Goal: Information Seeking & Learning: Learn about a topic

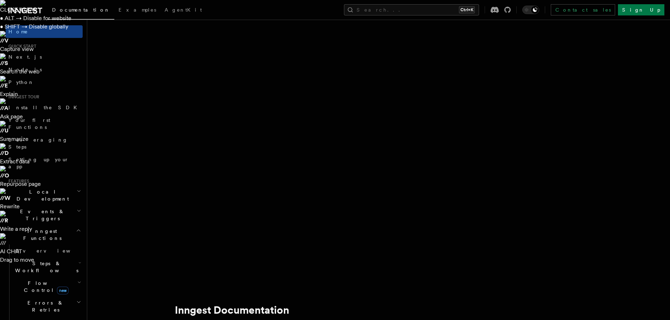
scroll to position [66, 0]
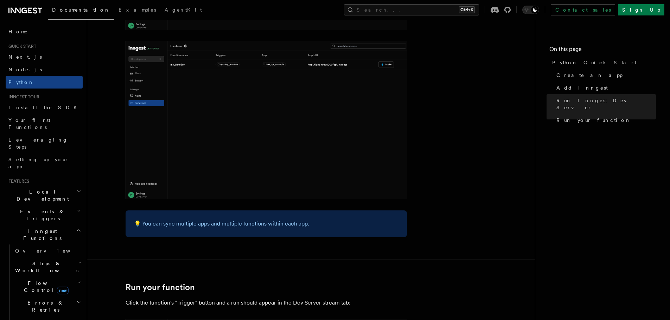
scroll to position [1458, 0]
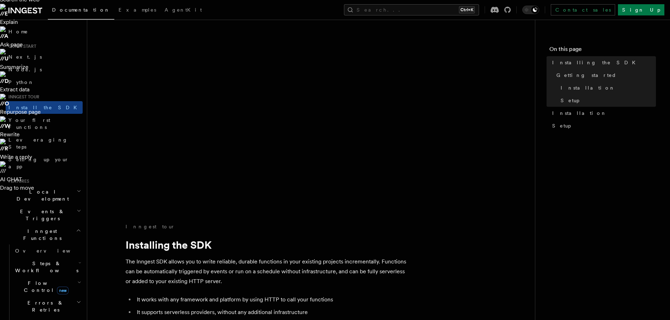
scroll to position [76, 0]
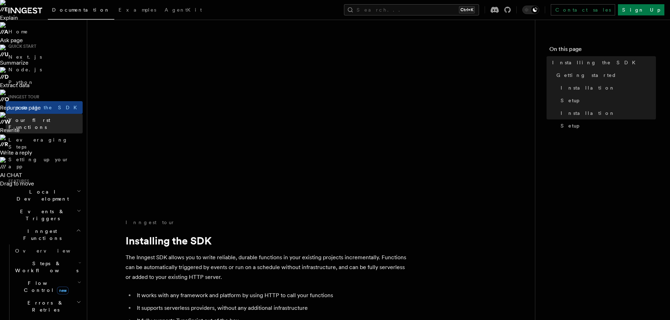
click at [59, 121] on link "Your first Functions" at bounding box center [44, 124] width 77 height 20
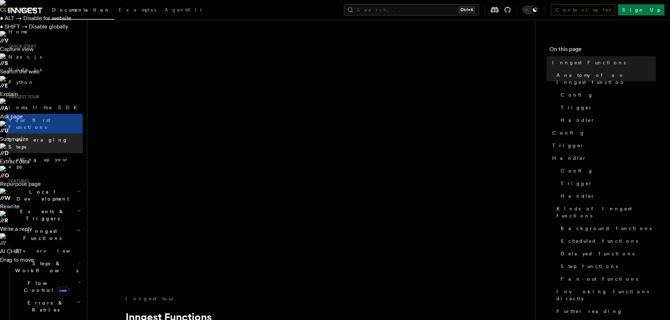
click at [34, 136] on span "Leveraging Steps" at bounding box center [45, 143] width 74 height 14
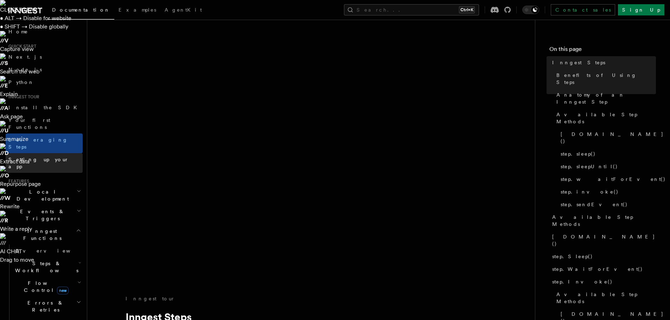
click at [55, 153] on link "Setting up your app" at bounding box center [44, 163] width 77 height 20
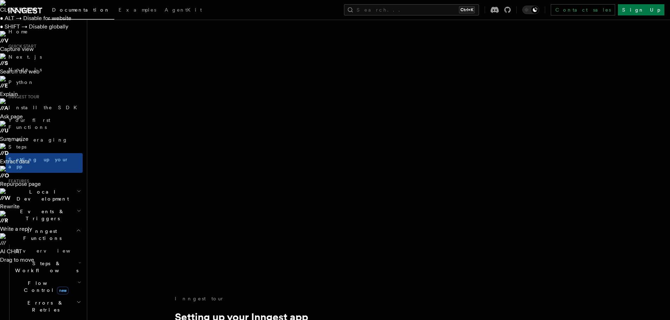
click at [41, 186] on h2 "Local Development" at bounding box center [44, 196] width 77 height 20
click at [58, 269] on h2 "Events & Triggers" at bounding box center [44, 279] width 77 height 20
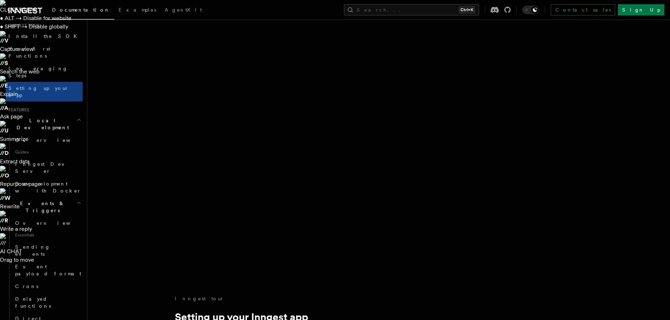
scroll to position [78, 0]
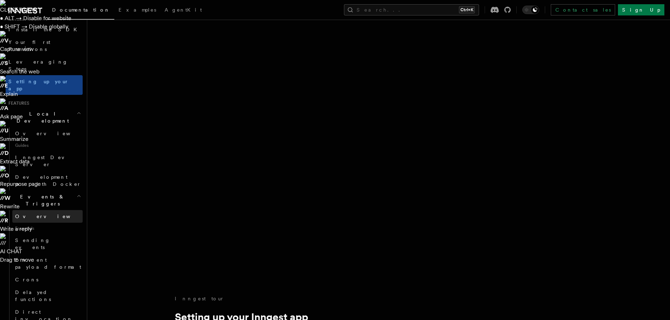
click at [38, 210] on link "Overview" at bounding box center [47, 216] width 70 height 13
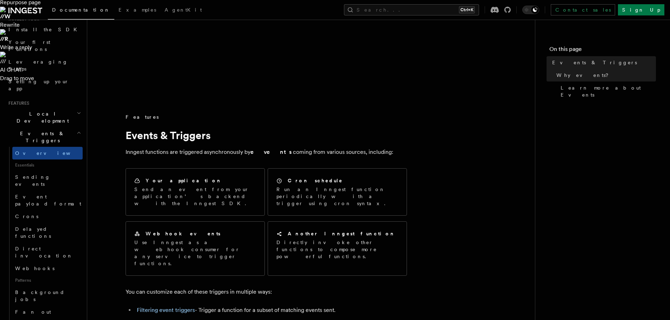
scroll to position [182, 0]
click at [54, 171] on link "Sending events" at bounding box center [47, 181] width 70 height 20
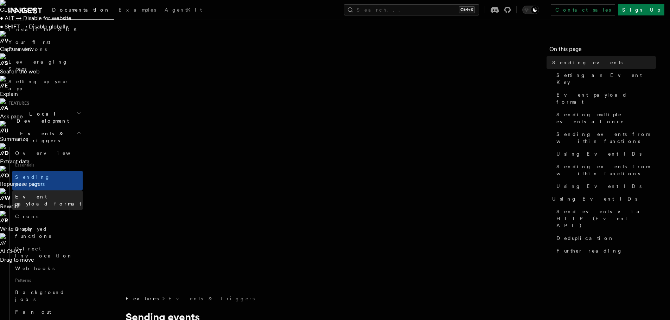
click at [45, 194] on span "Event payload format" at bounding box center [48, 200] width 66 height 13
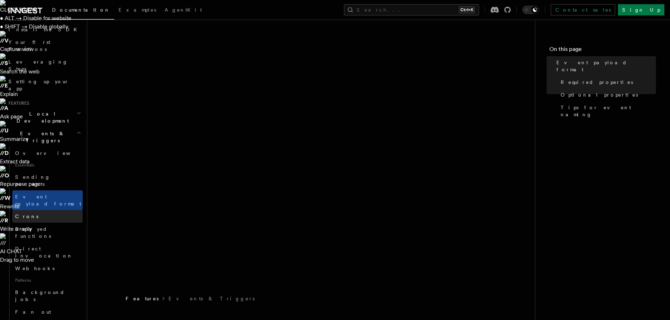
click at [38, 210] on link "Crons" at bounding box center [47, 216] width 70 height 13
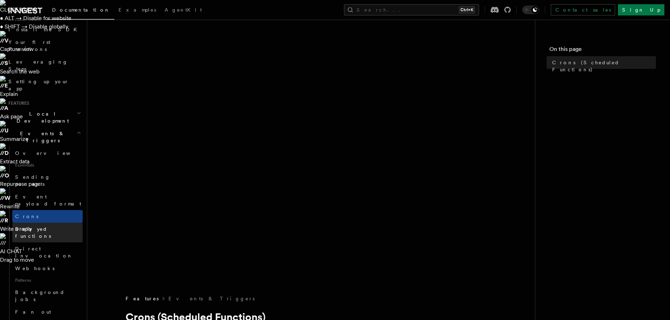
click at [40, 226] on span "Delayed functions" at bounding box center [33, 232] width 36 height 13
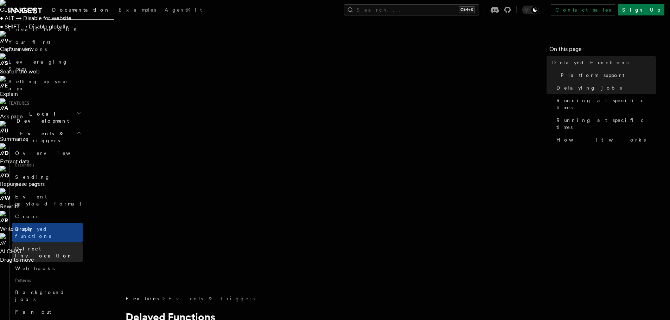
click at [58, 243] on link "Direct invocation" at bounding box center [47, 253] width 70 height 20
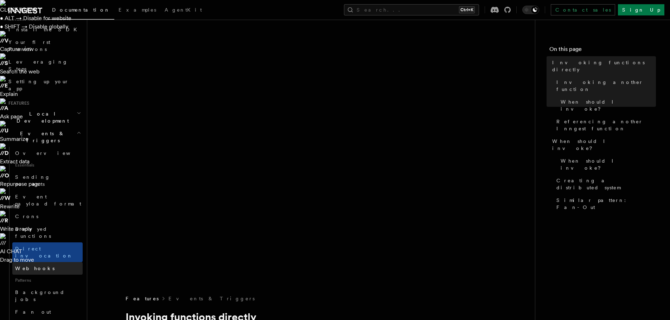
click at [43, 262] on link "Webhooks" at bounding box center [47, 268] width 70 height 13
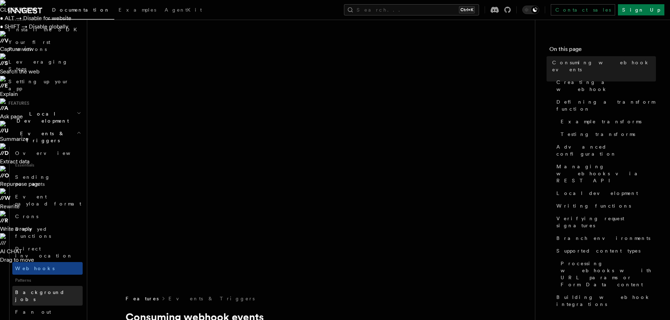
click at [47, 290] on span "Background jobs" at bounding box center [40, 296] width 50 height 13
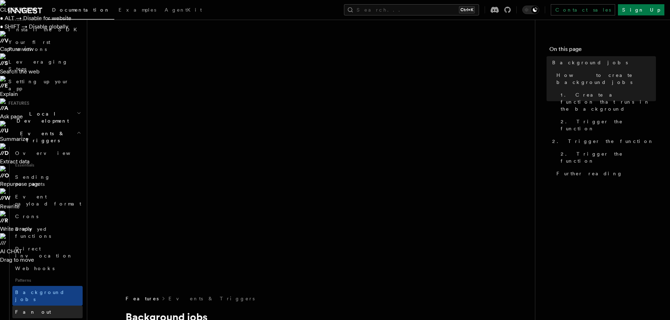
click at [30, 309] on span "Fan out" at bounding box center [33, 312] width 36 height 6
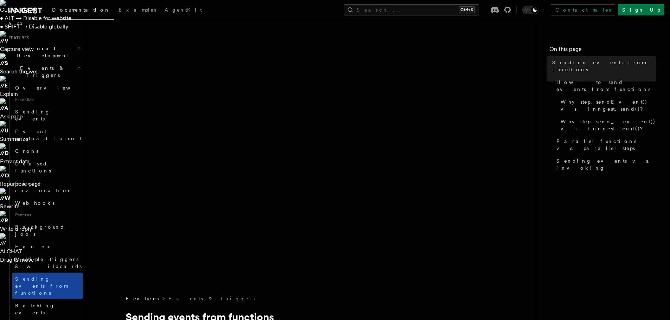
scroll to position [164, 0]
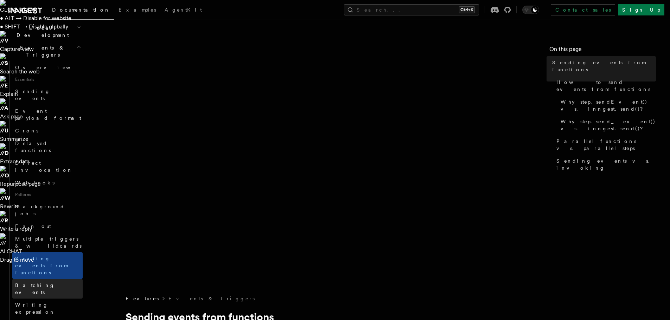
click at [35, 283] on span "Batching events" at bounding box center [35, 289] width 40 height 13
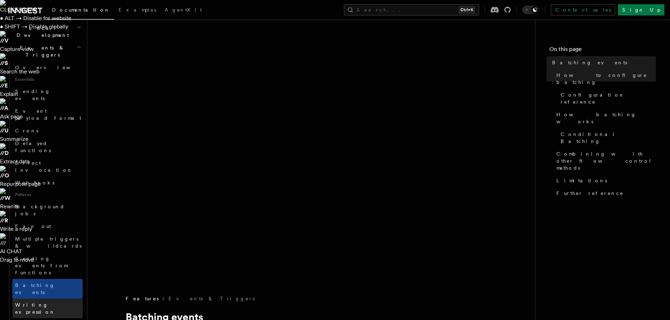
click at [52, 302] on span "Writing expression" at bounding box center [35, 308] width 40 height 13
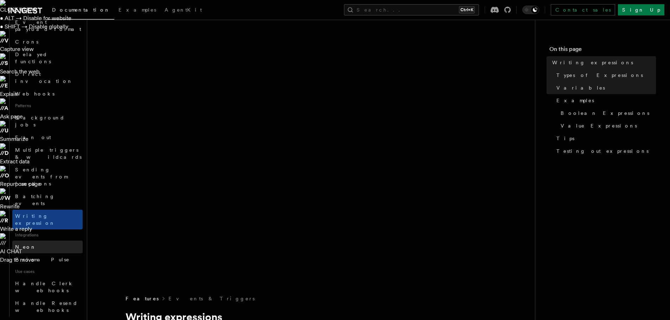
scroll to position [253, 0]
click at [58, 253] on link "Prisma Pulse" at bounding box center [47, 259] width 70 height 13
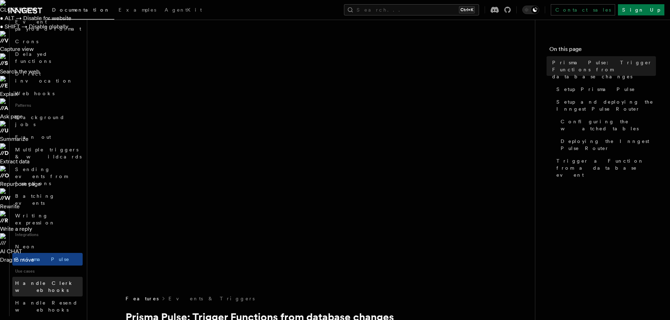
click at [48, 280] on span "Handle Clerk webhooks" at bounding box center [49, 287] width 68 height 14
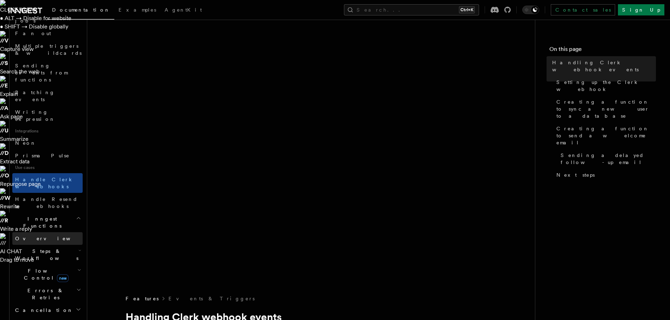
scroll to position [359, 0]
click at [41, 243] on h2 "Steps & Workflows" at bounding box center [47, 253] width 70 height 20
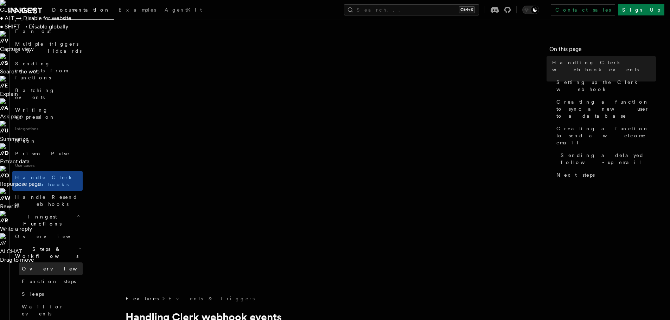
click at [54, 263] on link "Overview" at bounding box center [51, 269] width 64 height 13
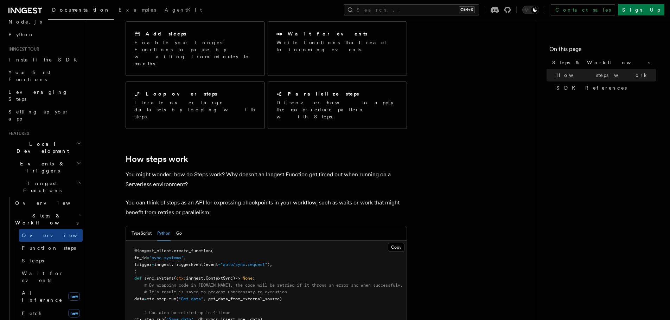
scroll to position [49, 0]
click at [32, 199] on span "Overview" at bounding box center [51, 202] width 72 height 6
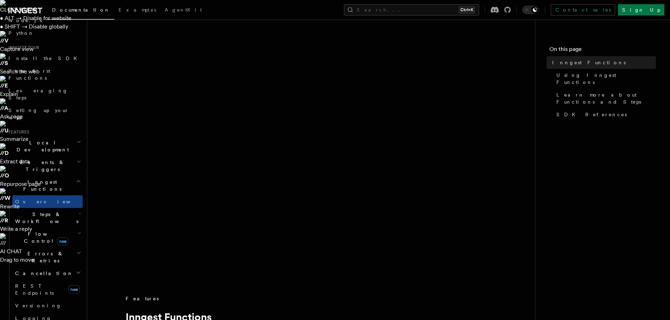
click at [33, 208] on h2 "Steps & Workflows" at bounding box center [47, 218] width 70 height 20
click at [31, 231] on span "Overview" at bounding box center [58, 234] width 72 height 6
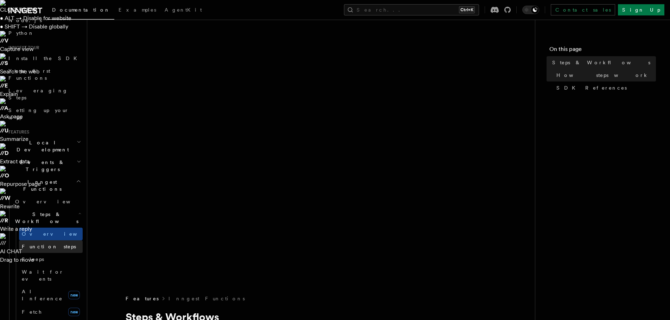
click at [35, 244] on span "Function steps" at bounding box center [49, 247] width 54 height 6
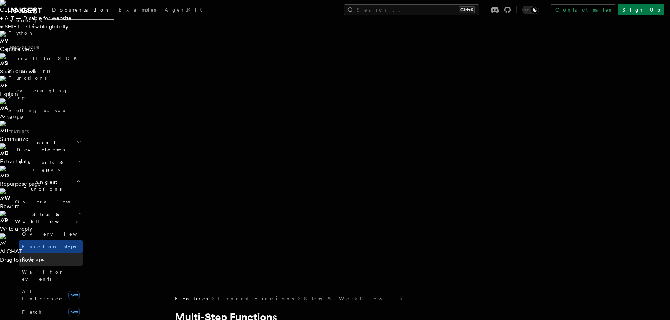
click at [51, 253] on link "Sleeps" at bounding box center [51, 259] width 64 height 13
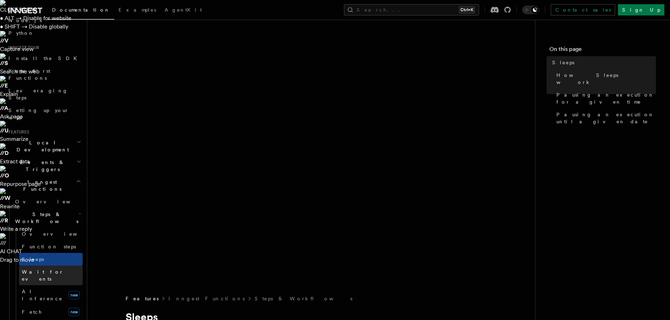
click at [40, 266] on link "Wait for events" at bounding box center [51, 276] width 64 height 20
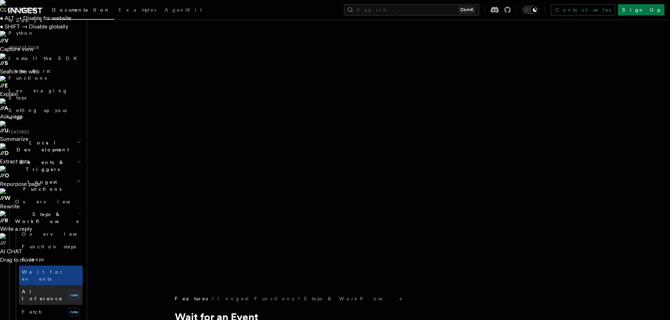
click at [43, 289] on span "AI Inference" at bounding box center [42, 295] width 41 height 13
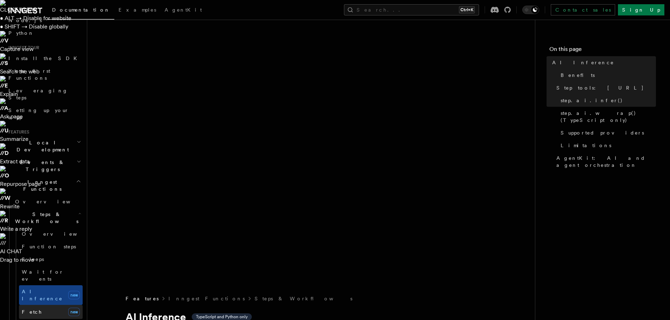
click at [35, 305] on link "Fetch new" at bounding box center [51, 312] width 64 height 14
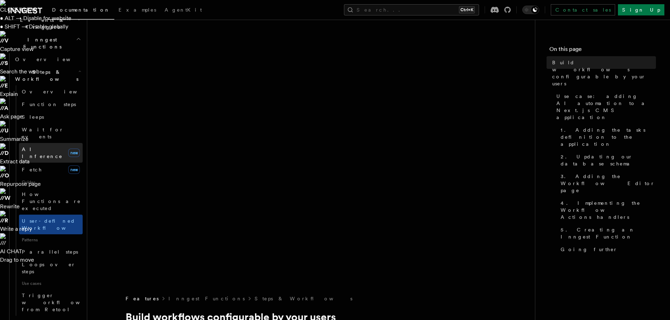
scroll to position [199, 0]
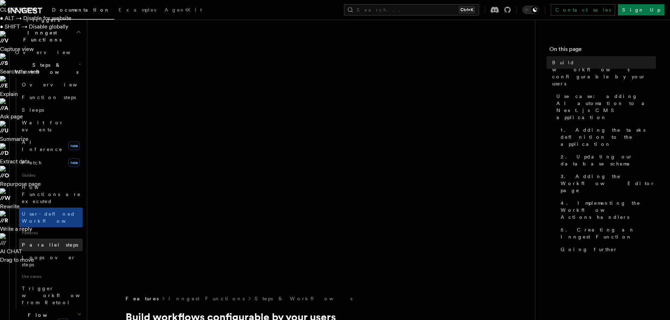
click at [51, 242] on span "Parallel steps" at bounding box center [50, 245] width 56 height 6
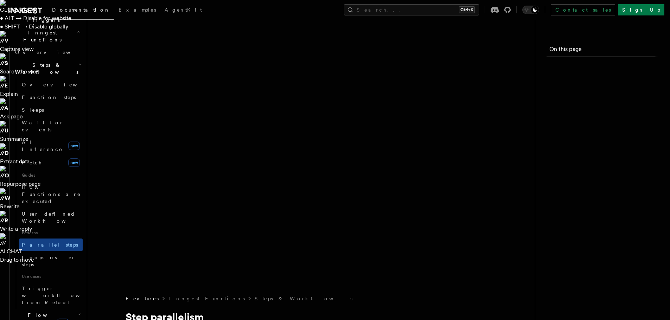
click at [51, 242] on span "Parallel steps" at bounding box center [50, 245] width 56 height 6
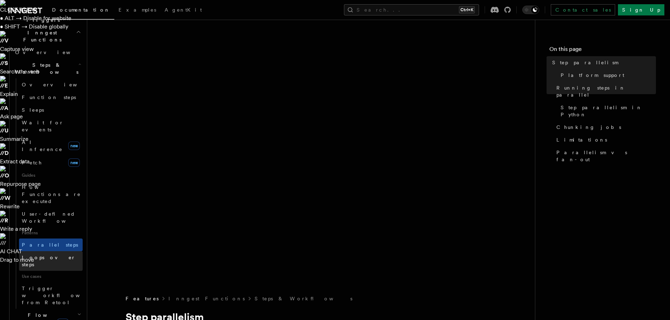
click at [33, 255] on span "Loops over steps" at bounding box center [49, 261] width 54 height 13
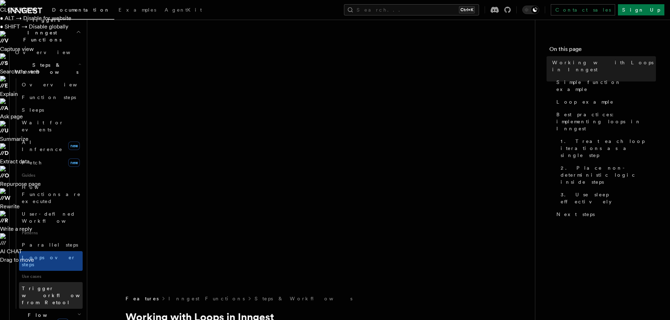
click at [35, 286] on span "Trigger workflows from Retool" at bounding box center [60, 296] width 77 height 20
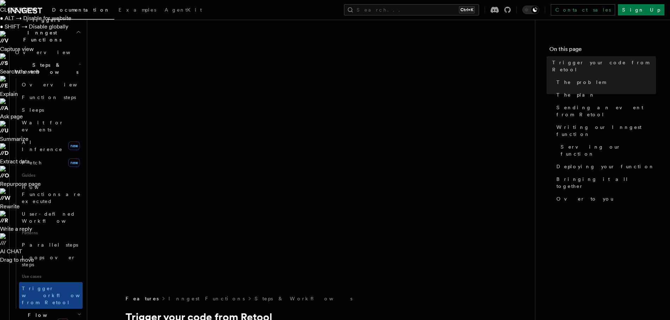
click at [35, 312] on span "Flow Control new" at bounding box center [44, 319] width 65 height 14
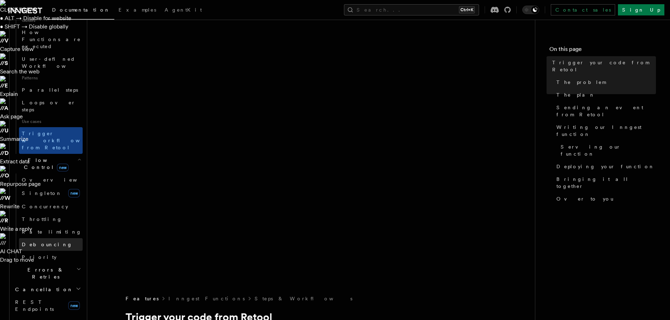
scroll to position [354, 0]
